Goal: Task Accomplishment & Management: Manage account settings

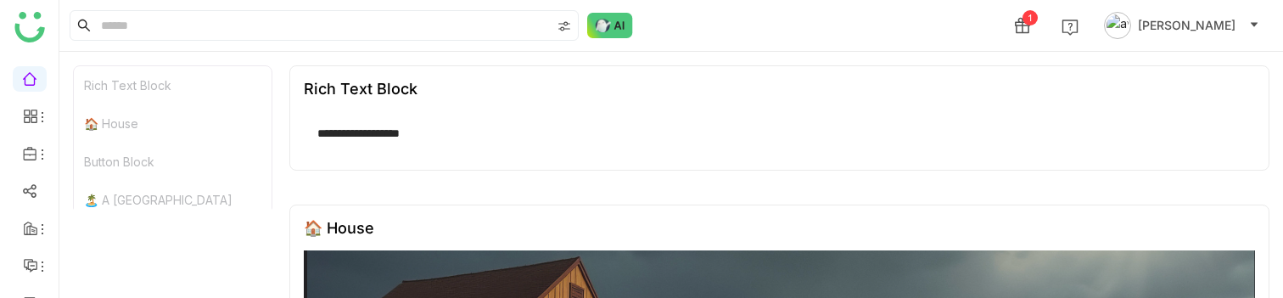
click at [1228, 30] on span "Azhar Uddin" at bounding box center [1187, 25] width 98 height 19
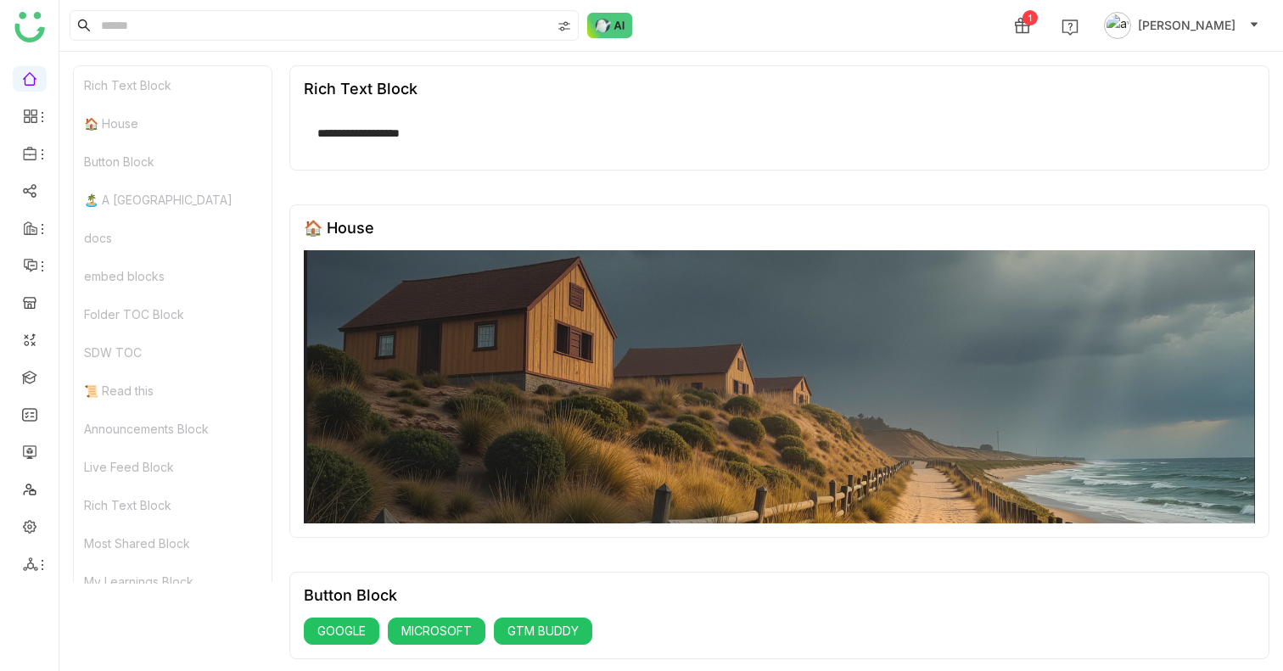
click at [1185, 20] on span "Azhar Uddin" at bounding box center [1187, 25] width 98 height 19
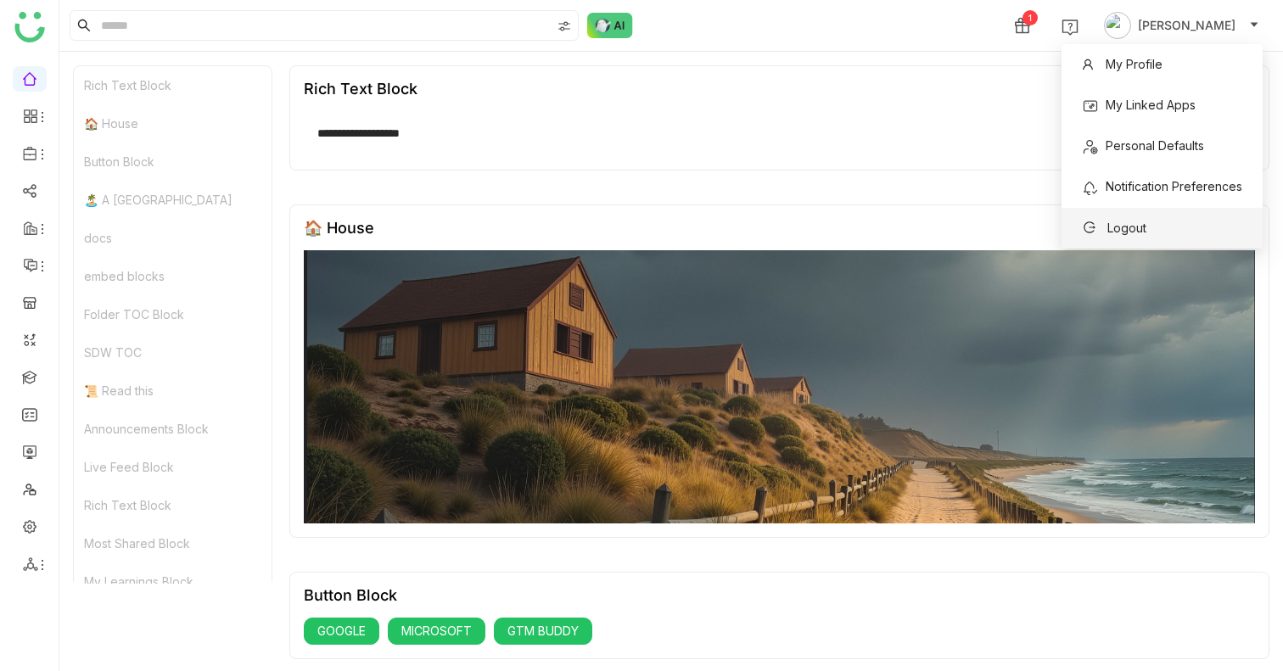
click at [1134, 224] on span "Logout" at bounding box center [1126, 228] width 39 height 14
